Goal: Task Accomplishment & Management: Use online tool/utility

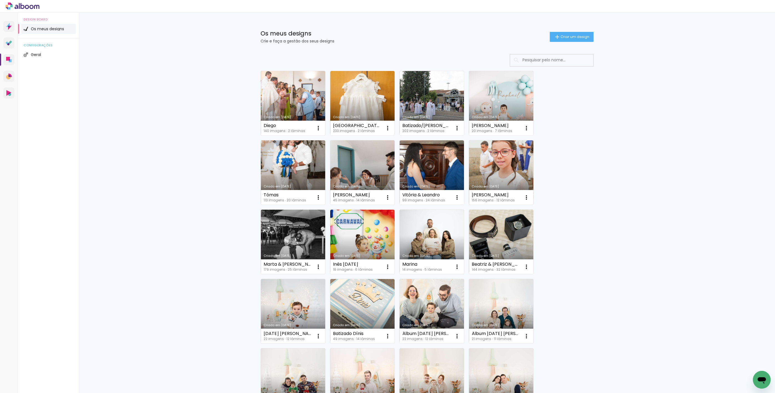
click at [492, 162] on link "Criado em [DATE]" at bounding box center [501, 172] width 64 height 64
click at [501, 165] on link "Criado em [DATE]" at bounding box center [501, 172] width 64 height 64
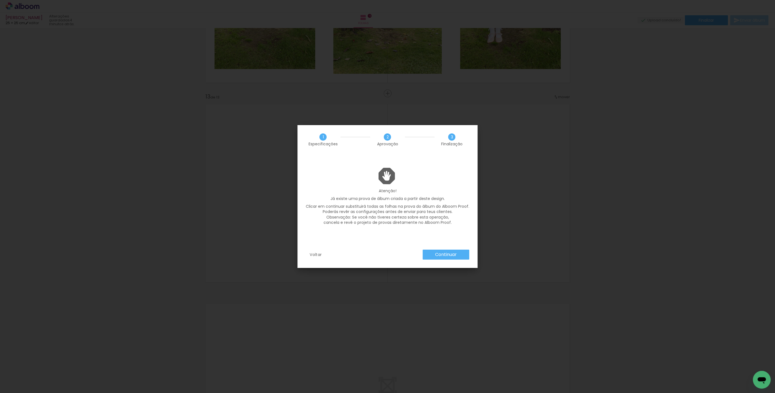
click at [0, 0] on slot "Continuar" at bounding box center [0, 0] width 0 height 0
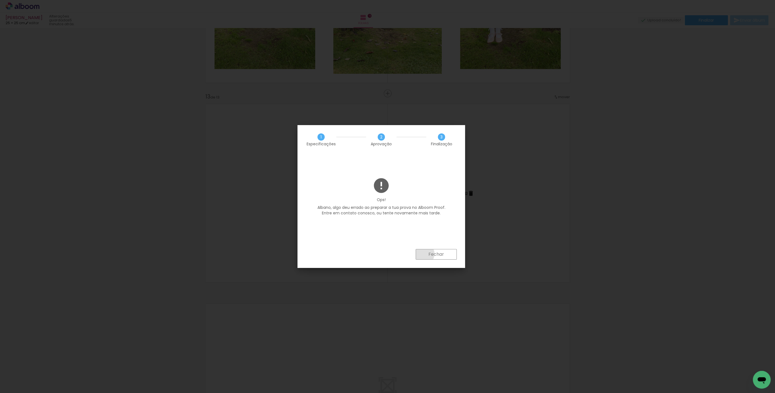
drag, startPoint x: 423, startPoint y: 254, endPoint x: 444, endPoint y: 249, distance: 22.0
click at [423, 254] on paper-button "Fechar" at bounding box center [436, 254] width 41 height 11
